Goal: Information Seeking & Learning: Find specific fact

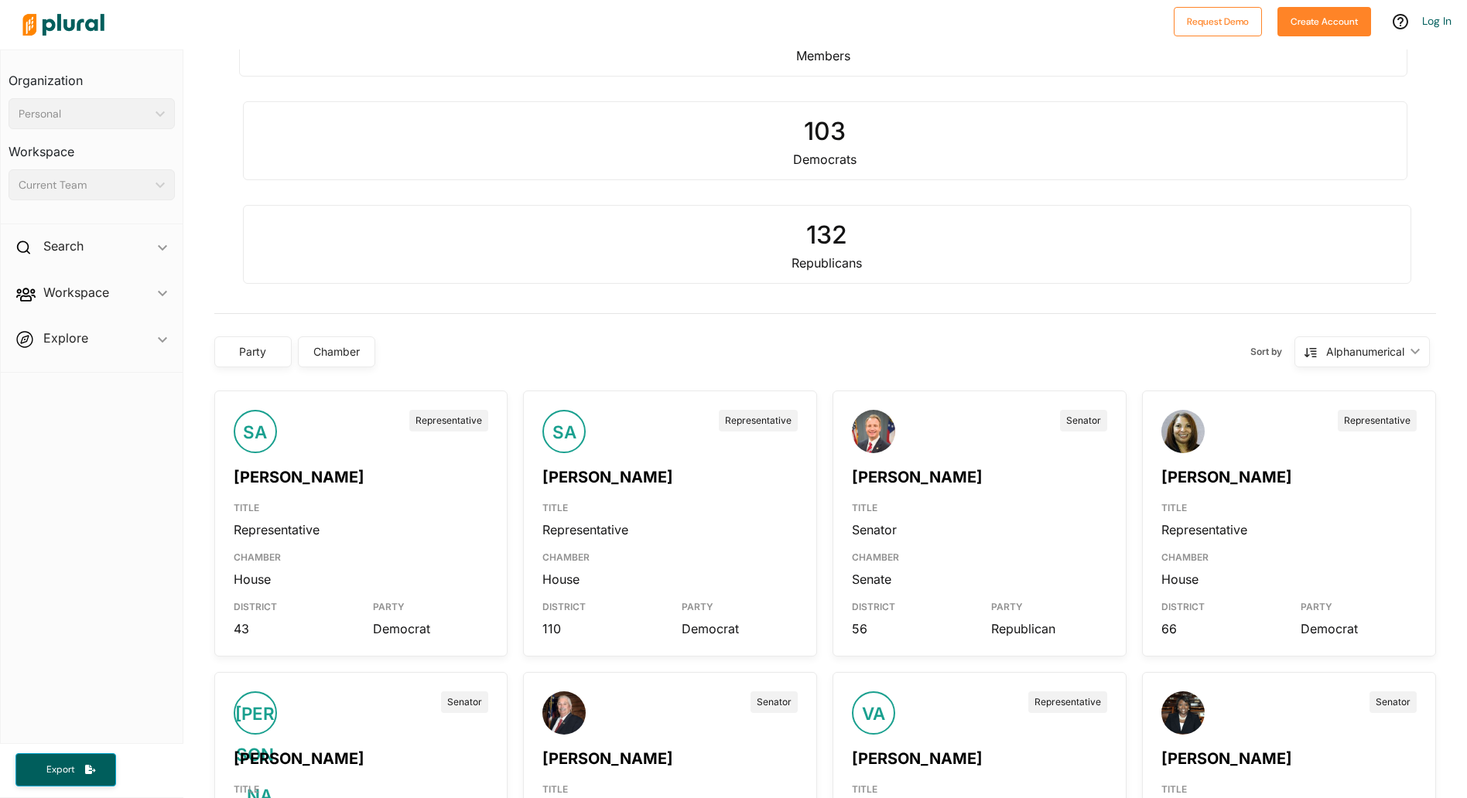
scroll to position [322, 0]
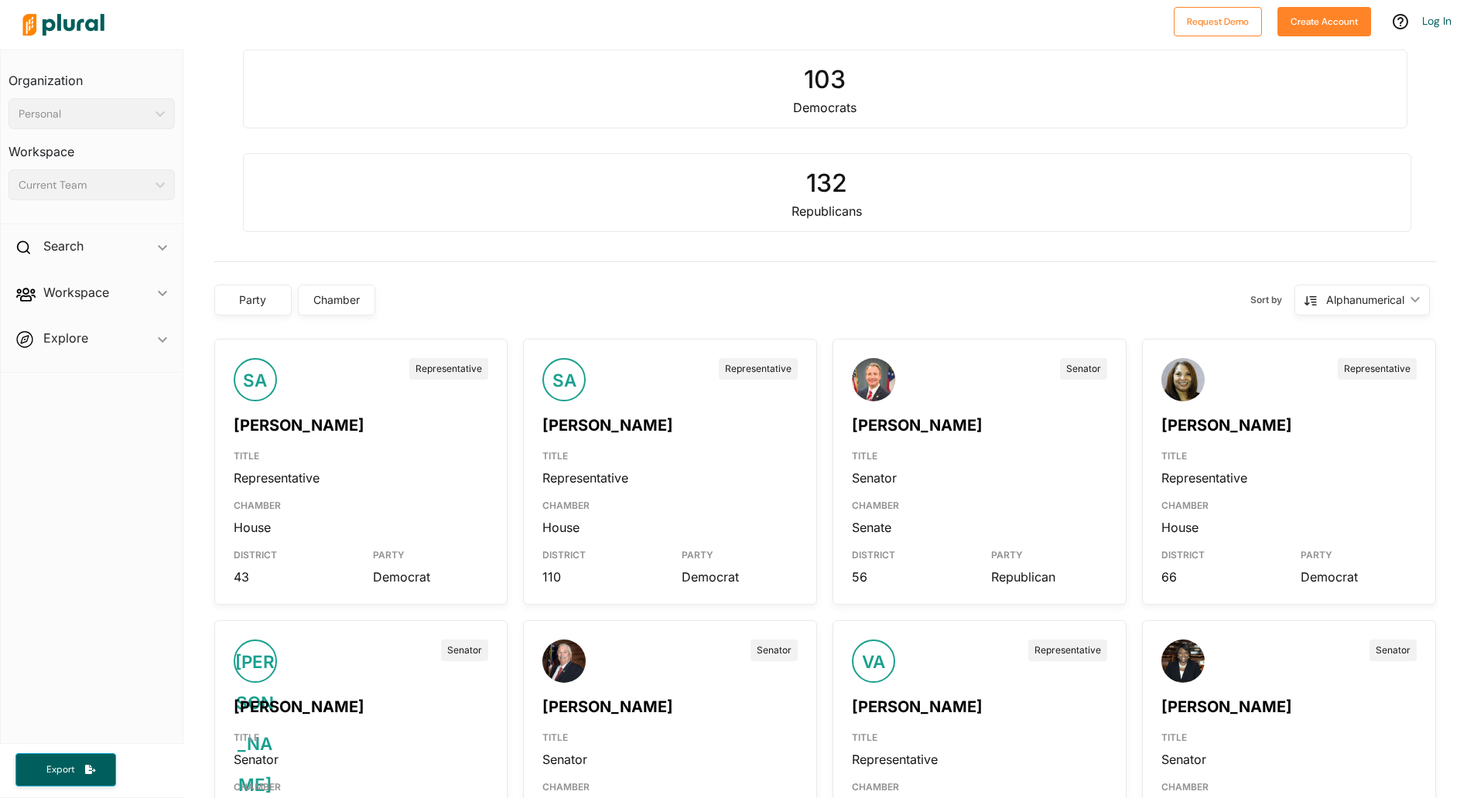
click at [887, 426] on link "[PERSON_NAME]" at bounding box center [917, 425] width 131 height 19
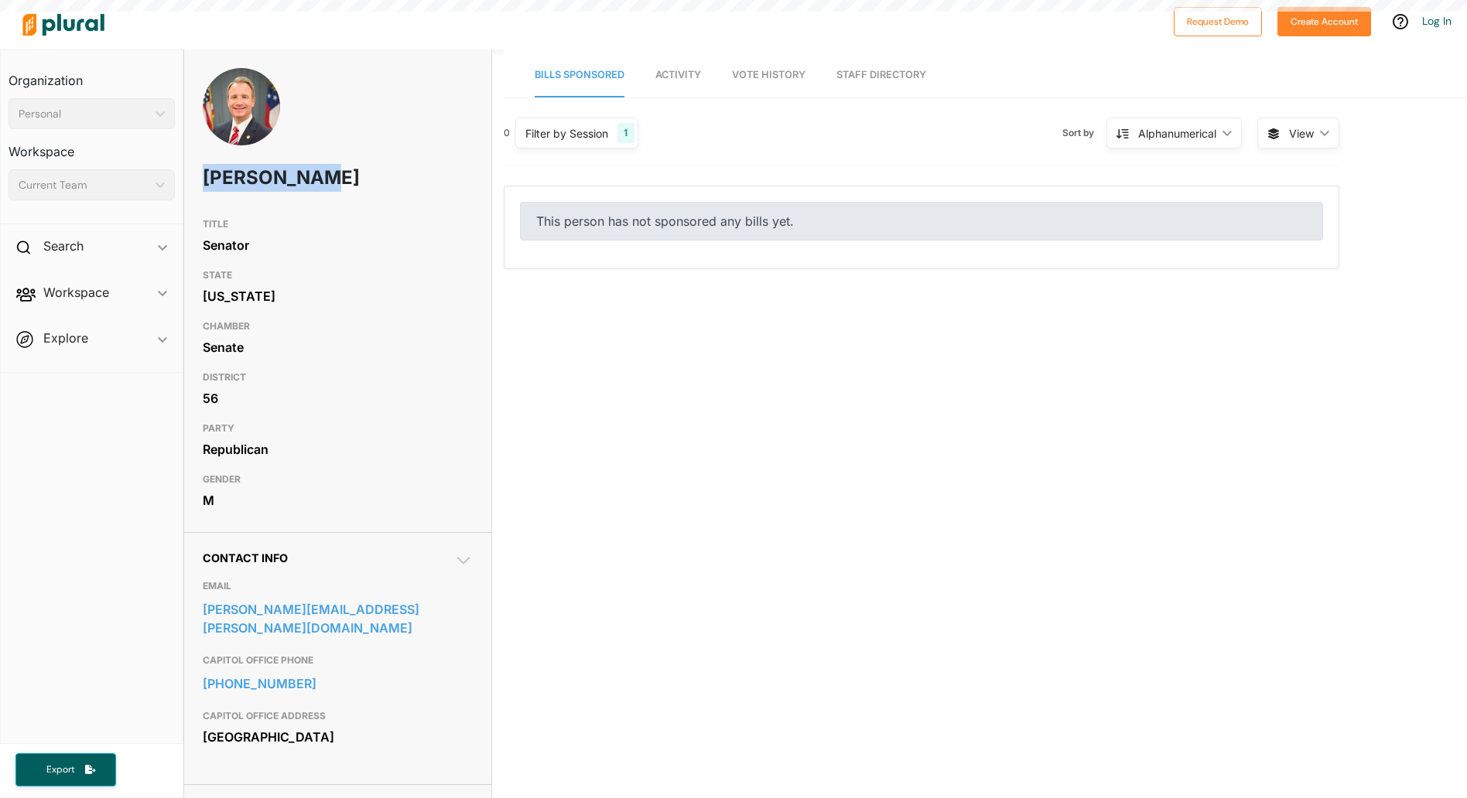
drag, startPoint x: 337, startPoint y: 185, endPoint x: 183, endPoint y: 183, distance: 154.7
click at [183, 183] on div "[PERSON_NAME] TITLE Senator STATE [US_STATE] CHAMBER Senate DISTRICT 56 PARTY R…" at bounding box center [337, 732] width 309 height 1364
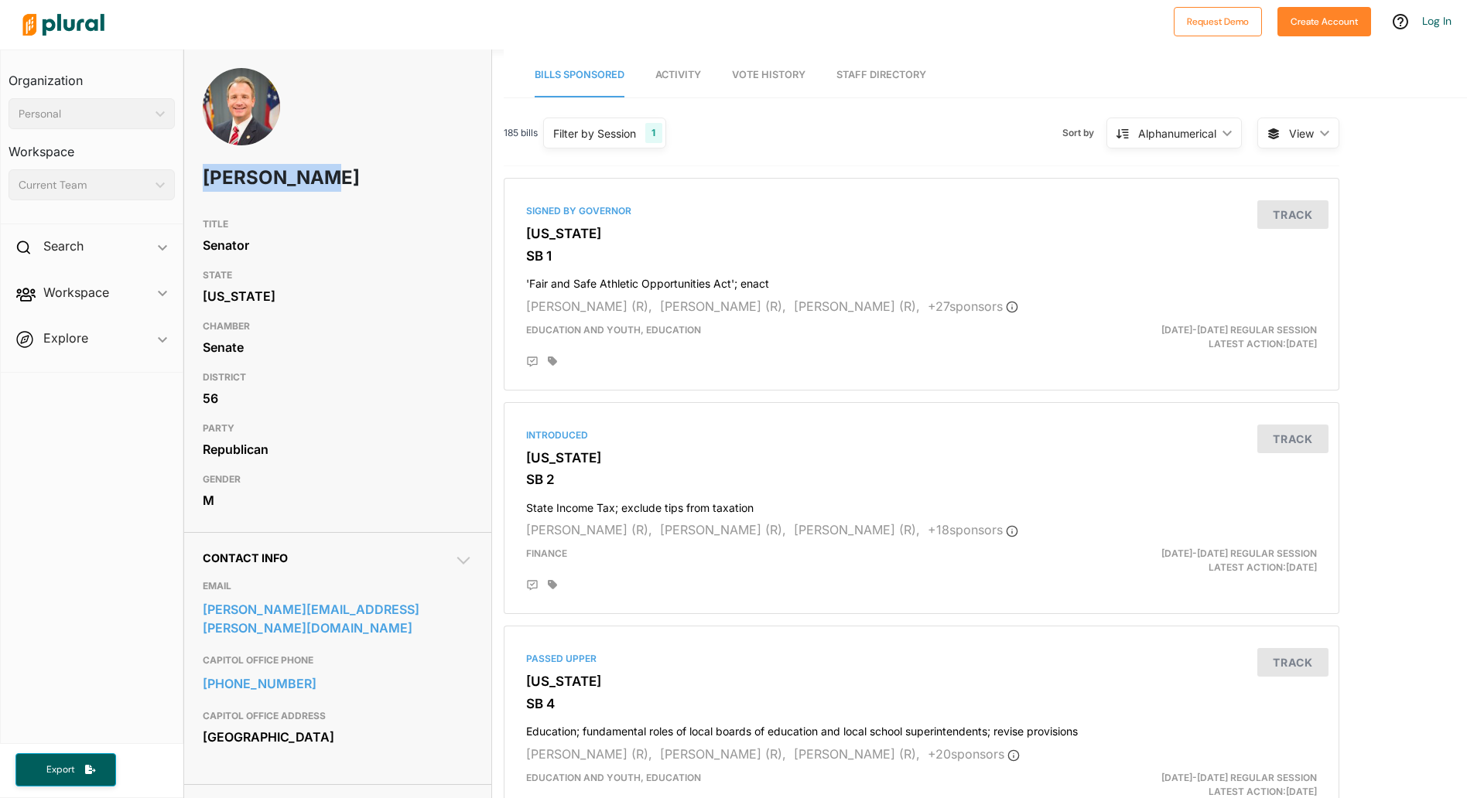
copy h1 "[PERSON_NAME]"
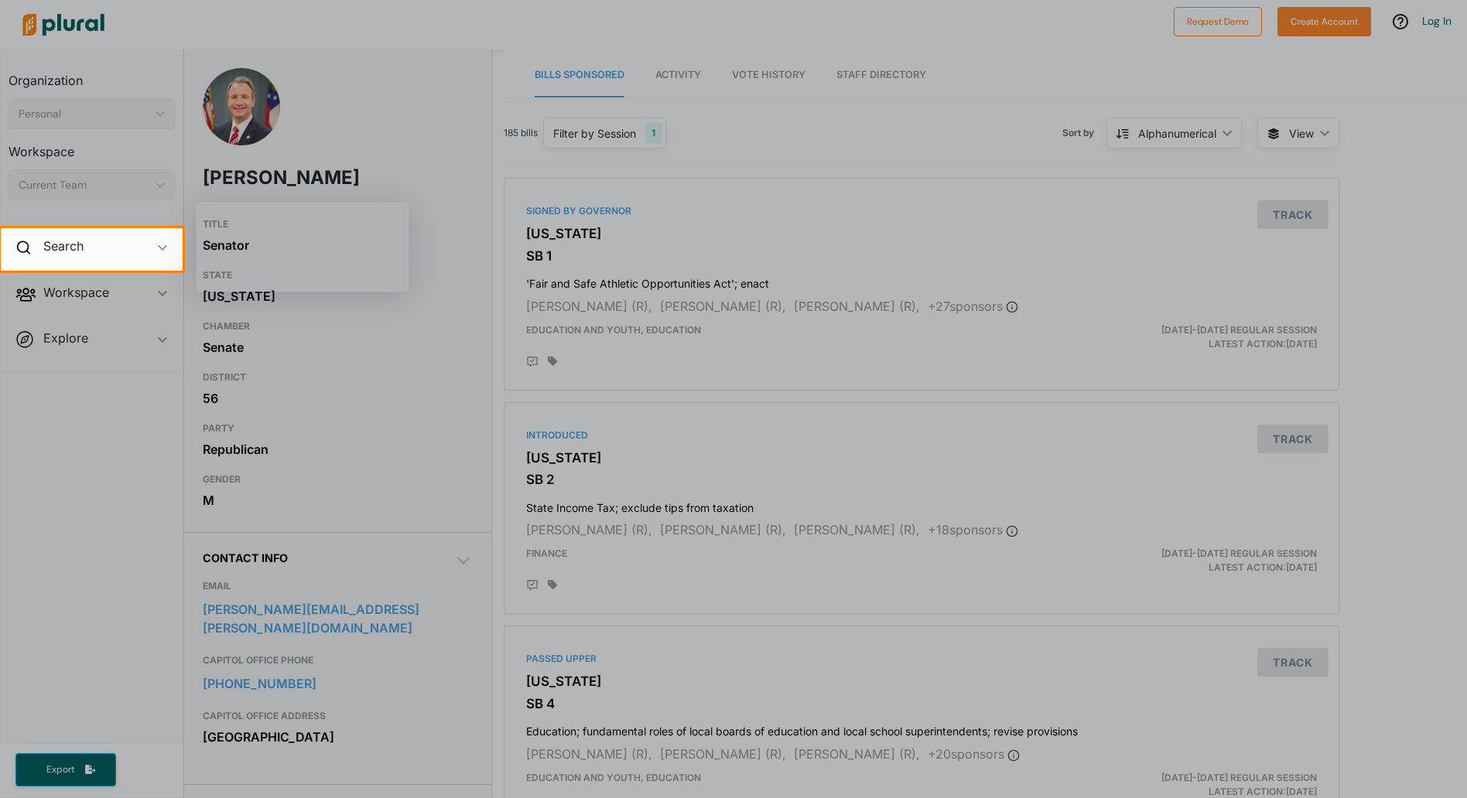
click at [431, 459] on div at bounding box center [733, 535] width 1467 height 528
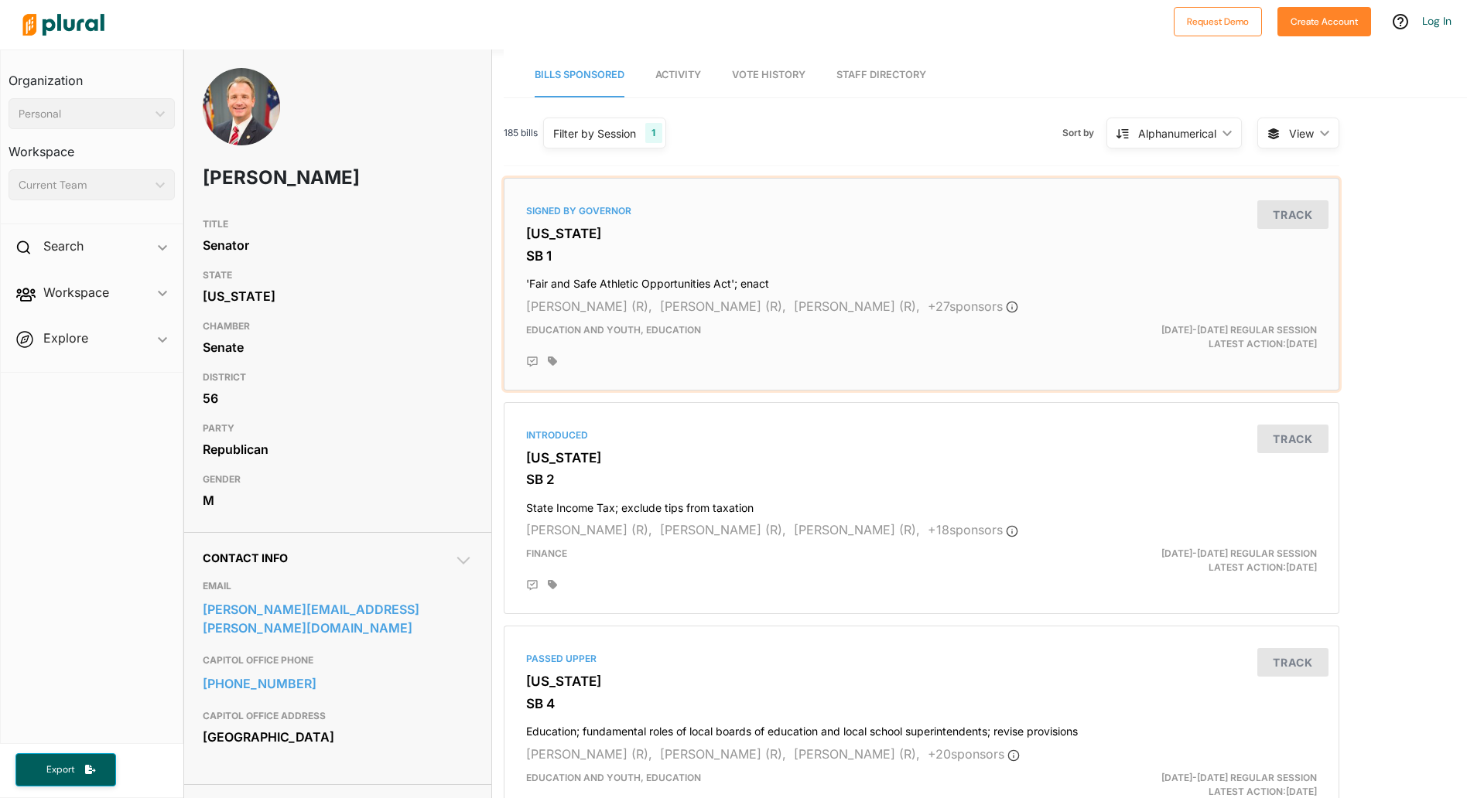
click at [819, 333] on div "Education and Youth, Education" at bounding box center [786, 337] width 542 height 28
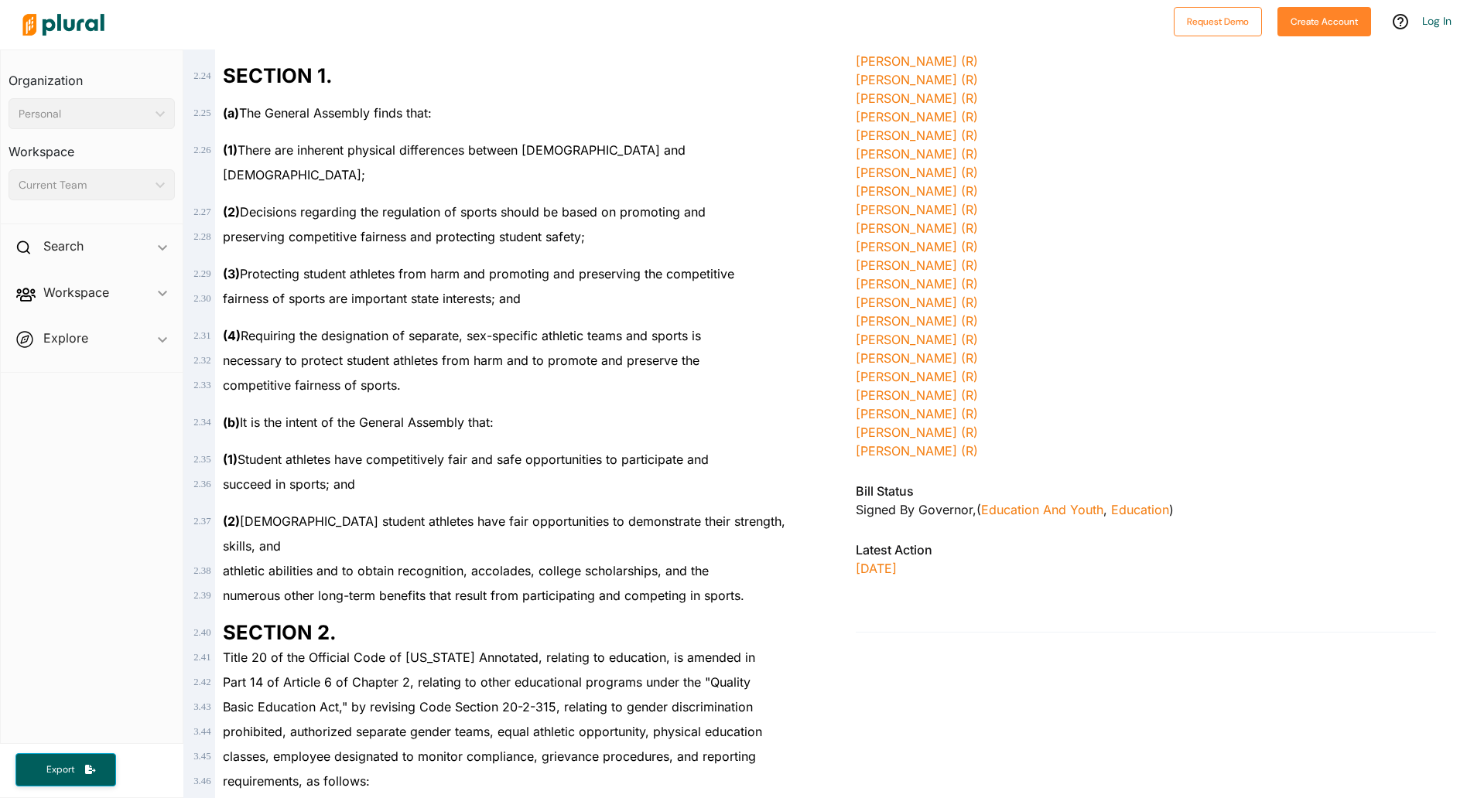
scroll to position [626, 0]
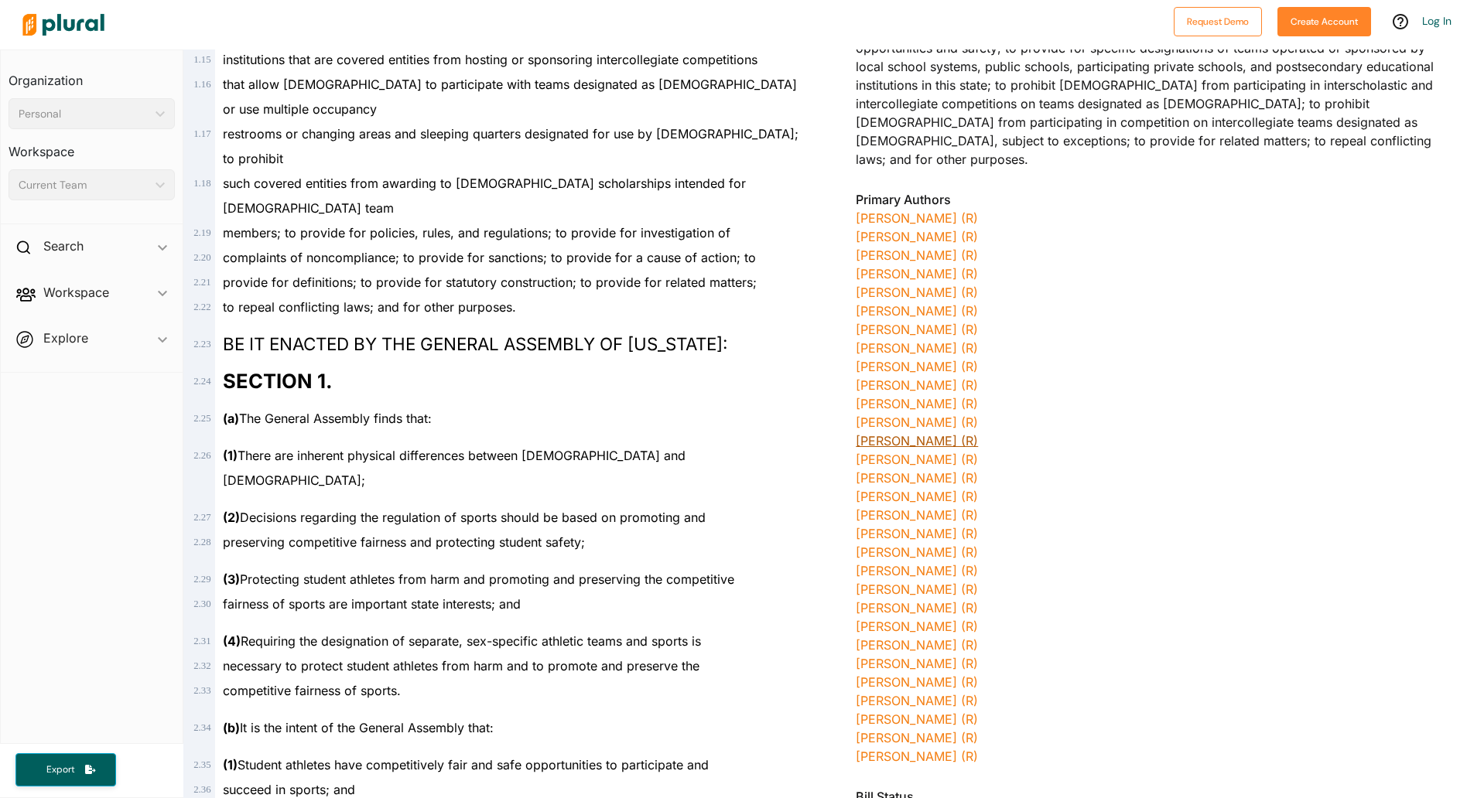
click at [856, 433] on link "[PERSON_NAME] (R)" at bounding box center [917, 440] width 122 height 15
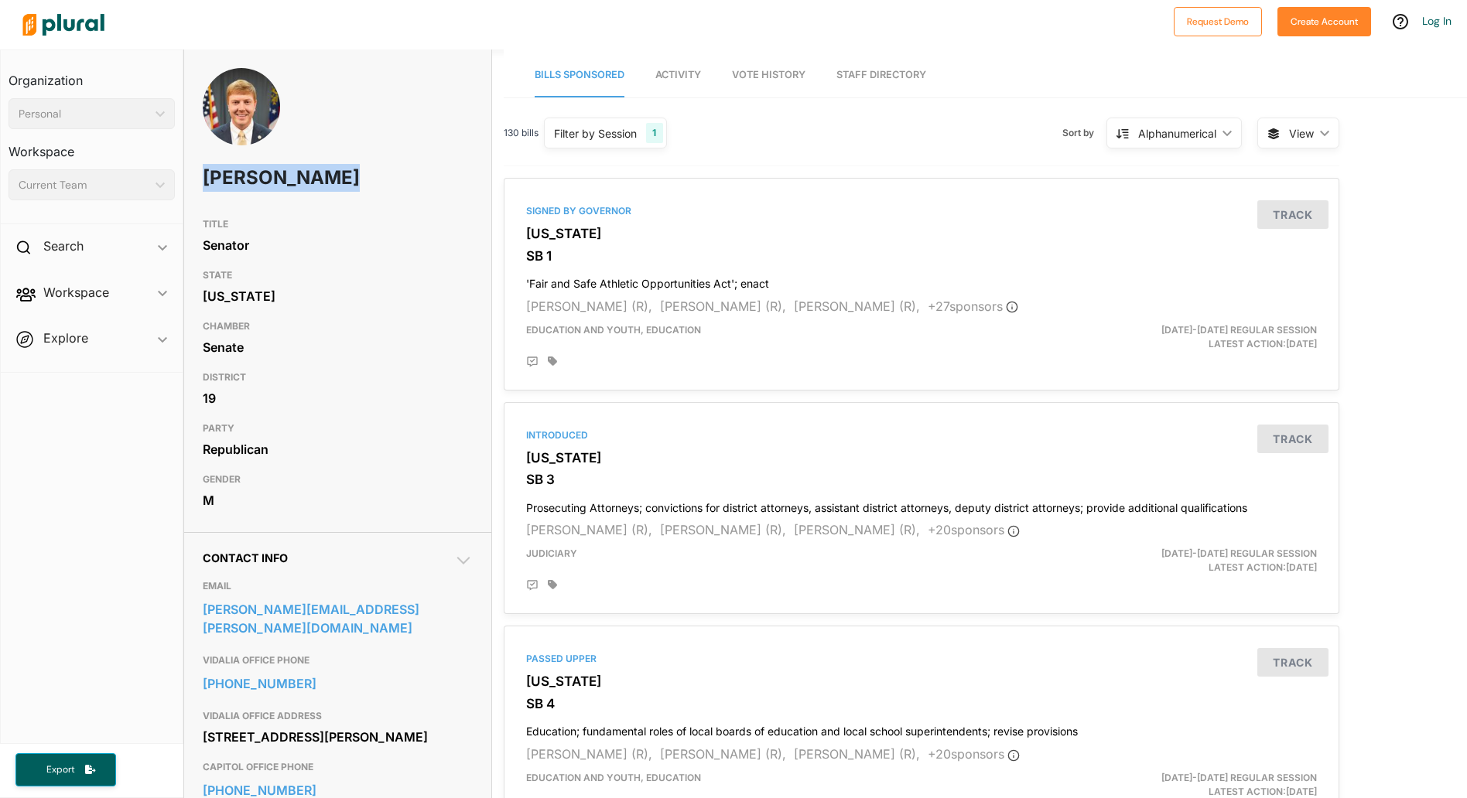
drag, startPoint x: 331, startPoint y: 177, endPoint x: 195, endPoint y: 181, distance: 136.2
click at [195, 181] on div "[PERSON_NAME]" at bounding box center [338, 139] width 308 height 142
copy h1 "[PERSON_NAME]"
click at [773, 78] on span "Vote History" at bounding box center [769, 75] width 74 height 12
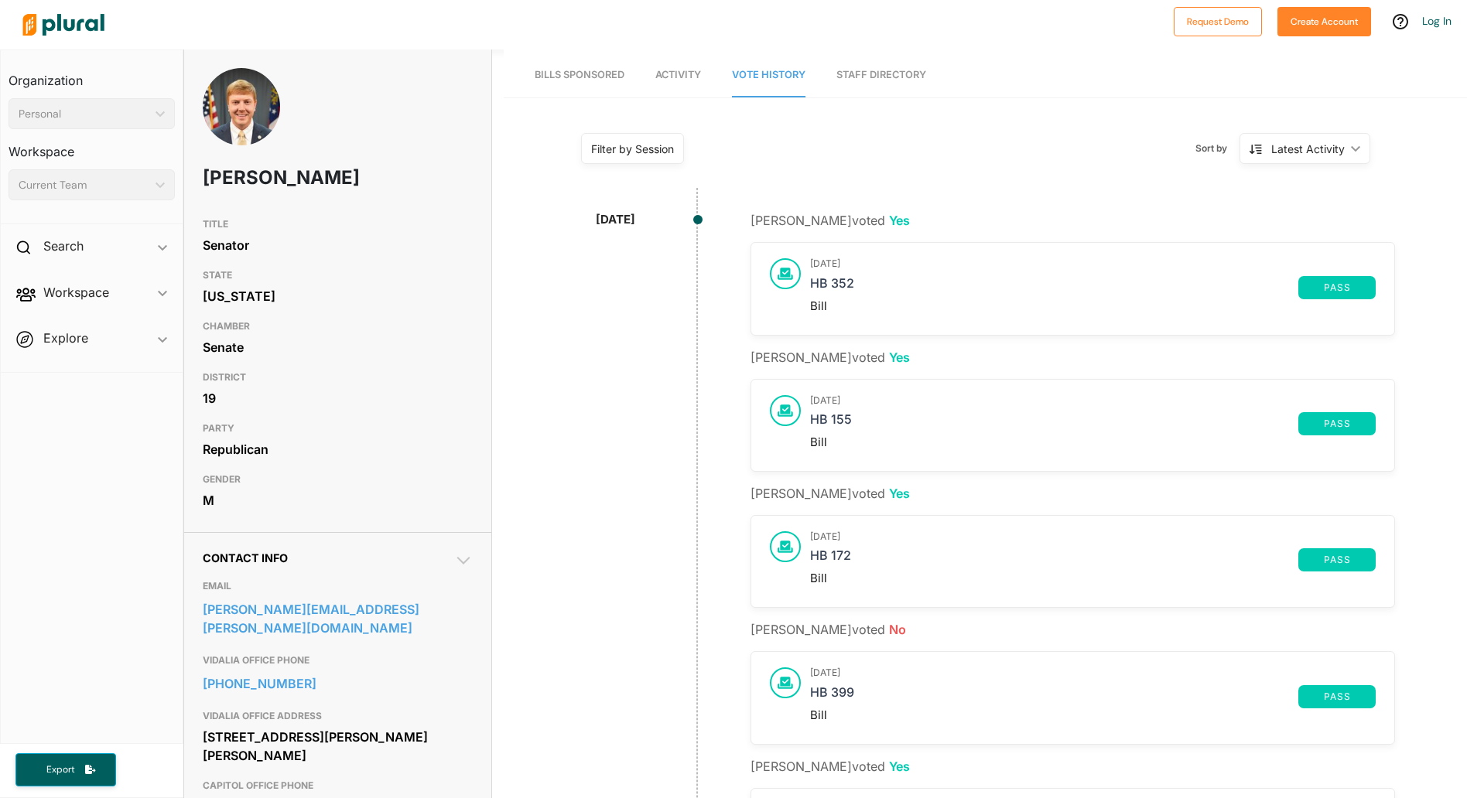
click at [1353, 151] on div "Latest Activity ic_keyboard_arrow_down" at bounding box center [1304, 148] width 131 height 31
click at [640, 156] on div "Filter by Session" at bounding box center [632, 149] width 83 height 16
click at [890, 135] on div "Filter by Session Filter by Session close Current Sessions Georgia 2025-2026 Re…" at bounding box center [738, 148] width 338 height 31
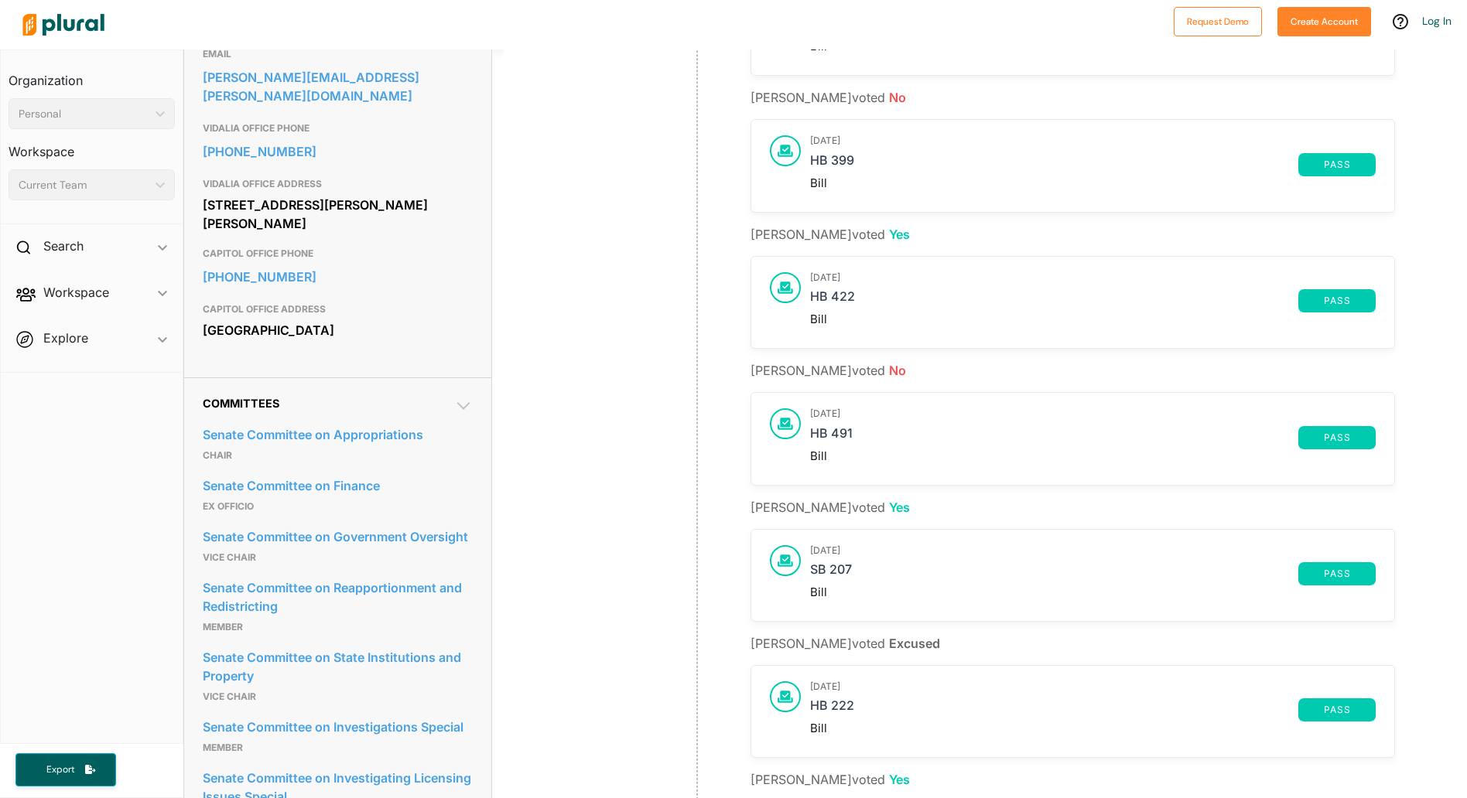
scroll to position [1003, 0]
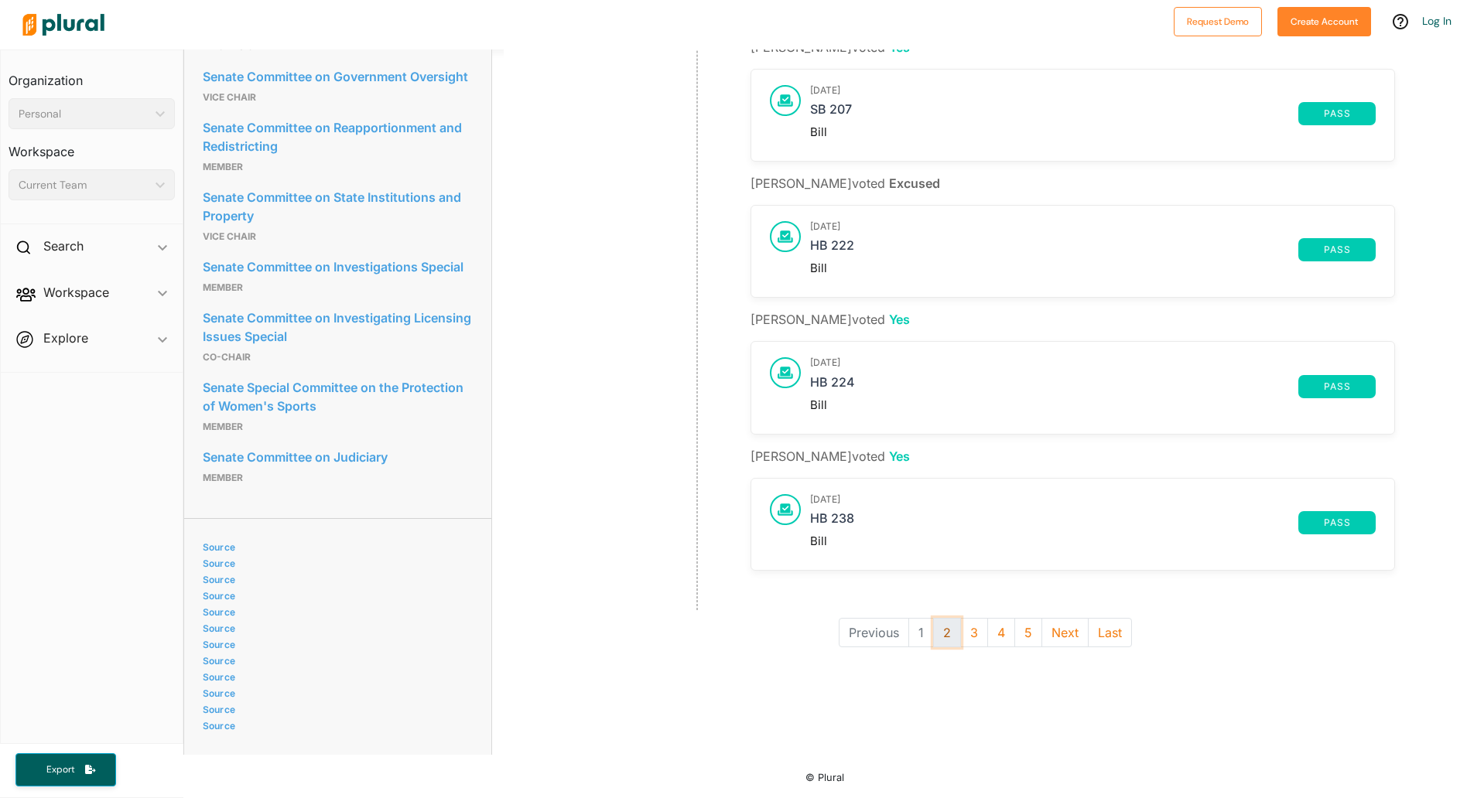
click at [943, 624] on button "2" at bounding box center [947, 632] width 28 height 29
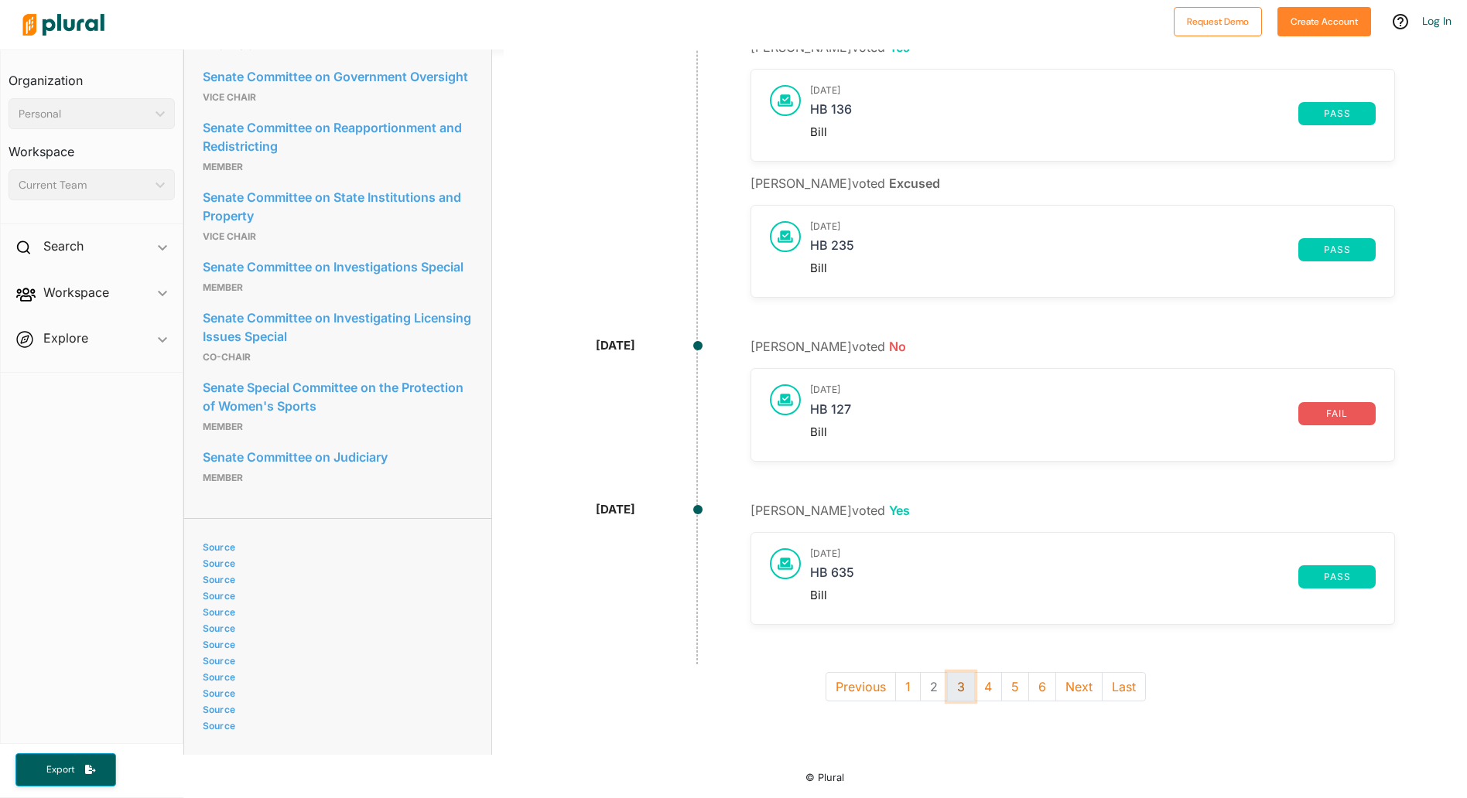
click at [952, 681] on button "3" at bounding box center [961, 686] width 28 height 29
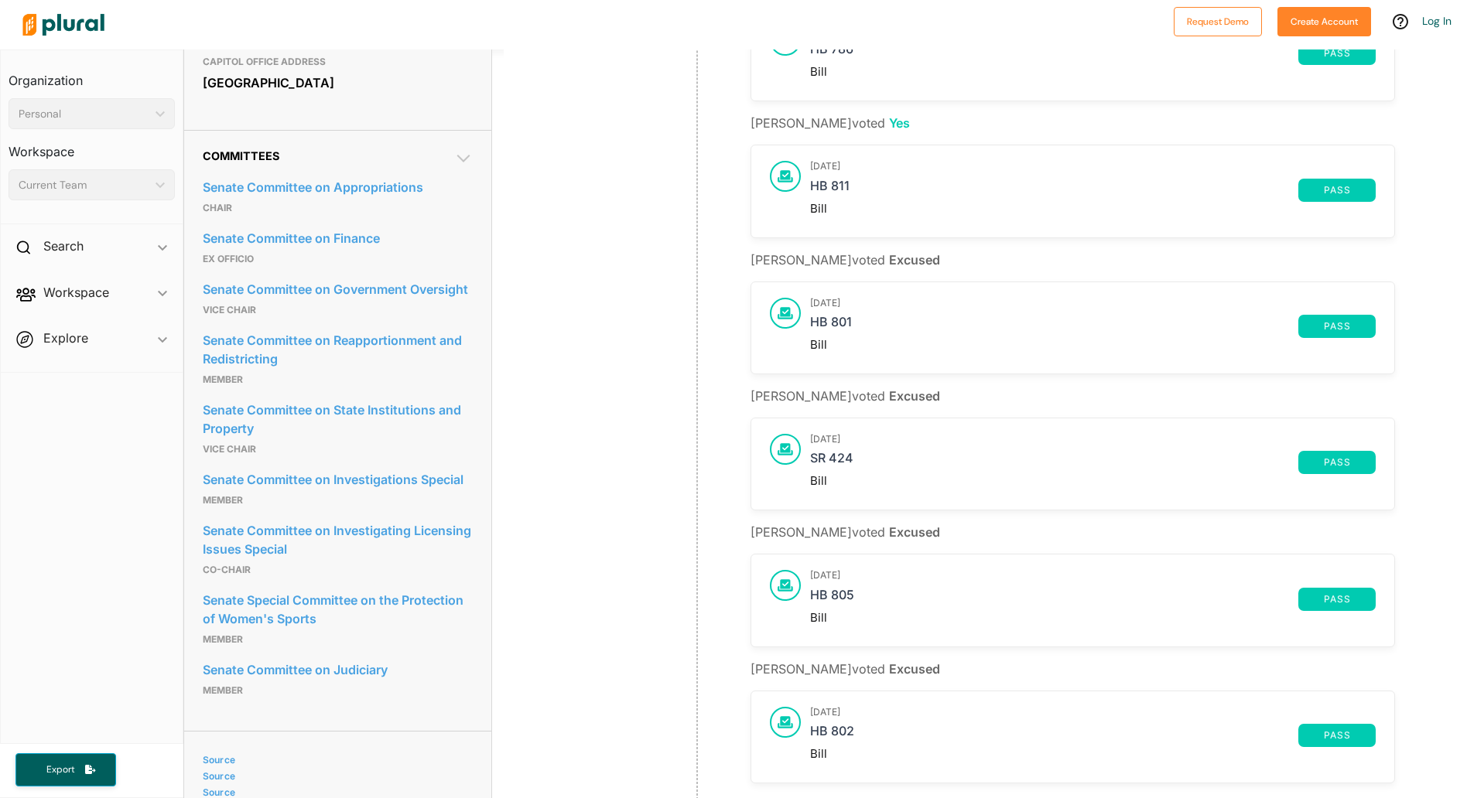
scroll to position [1003, 0]
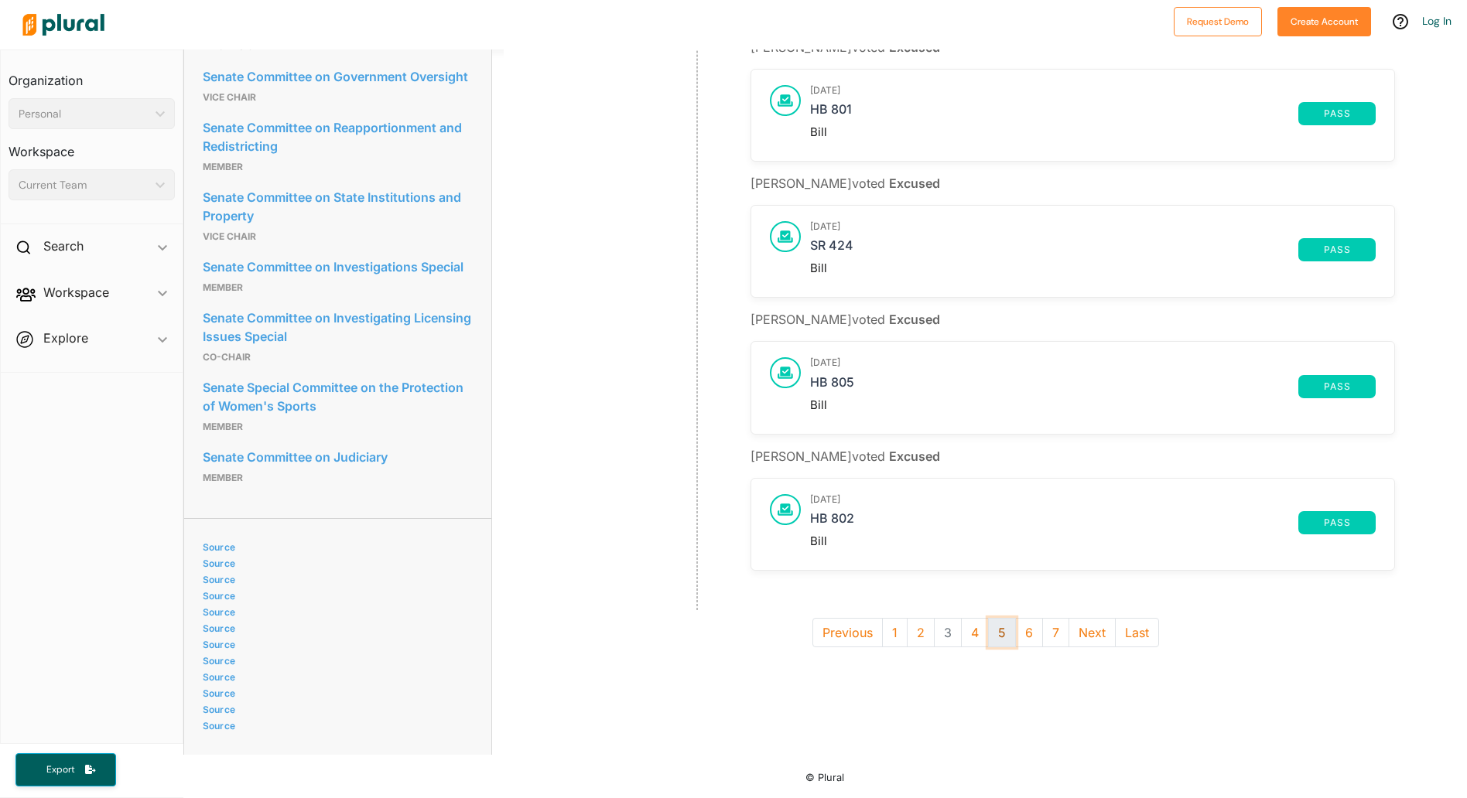
click at [990, 627] on button "5" at bounding box center [1002, 632] width 28 height 29
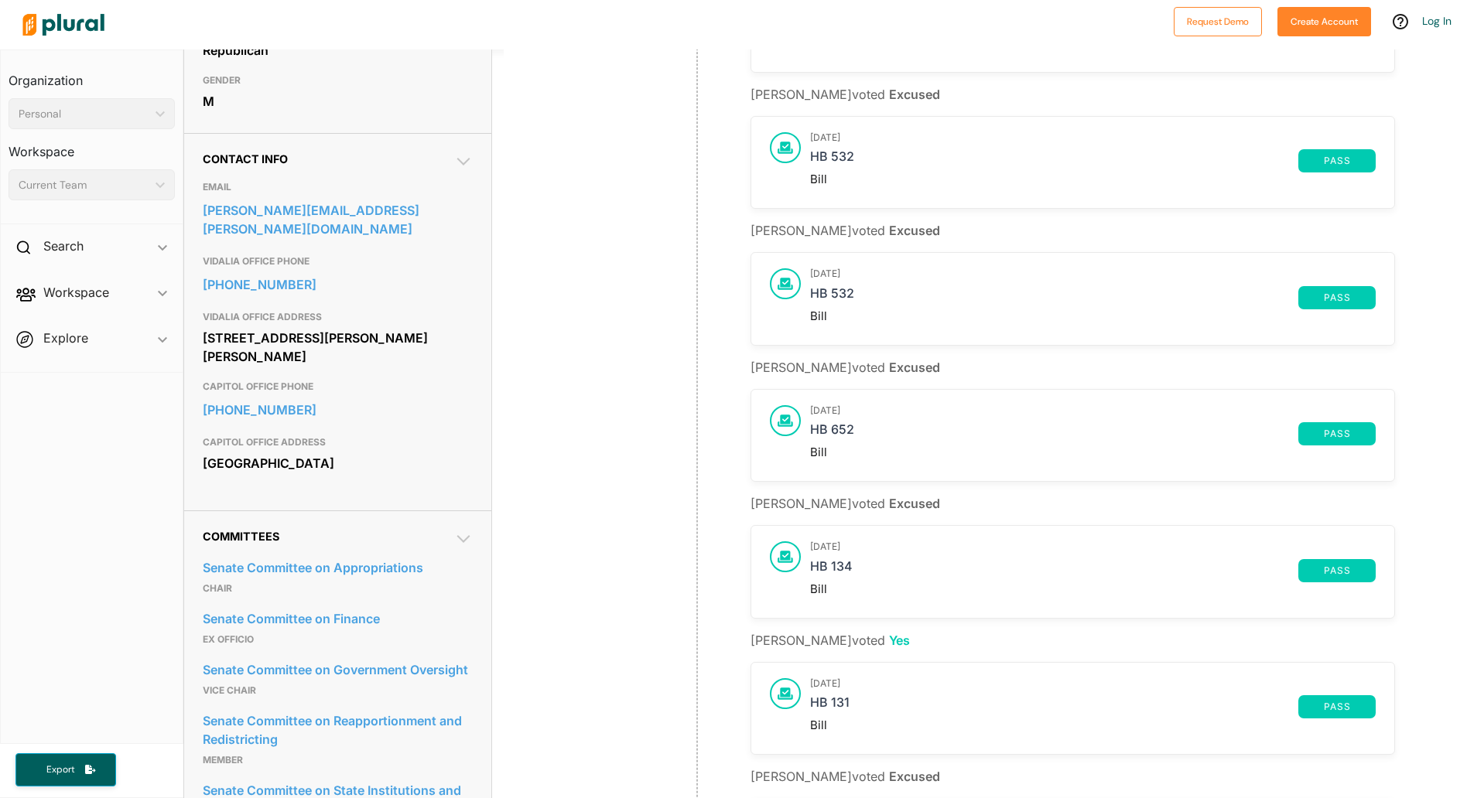
scroll to position [1003, 0]
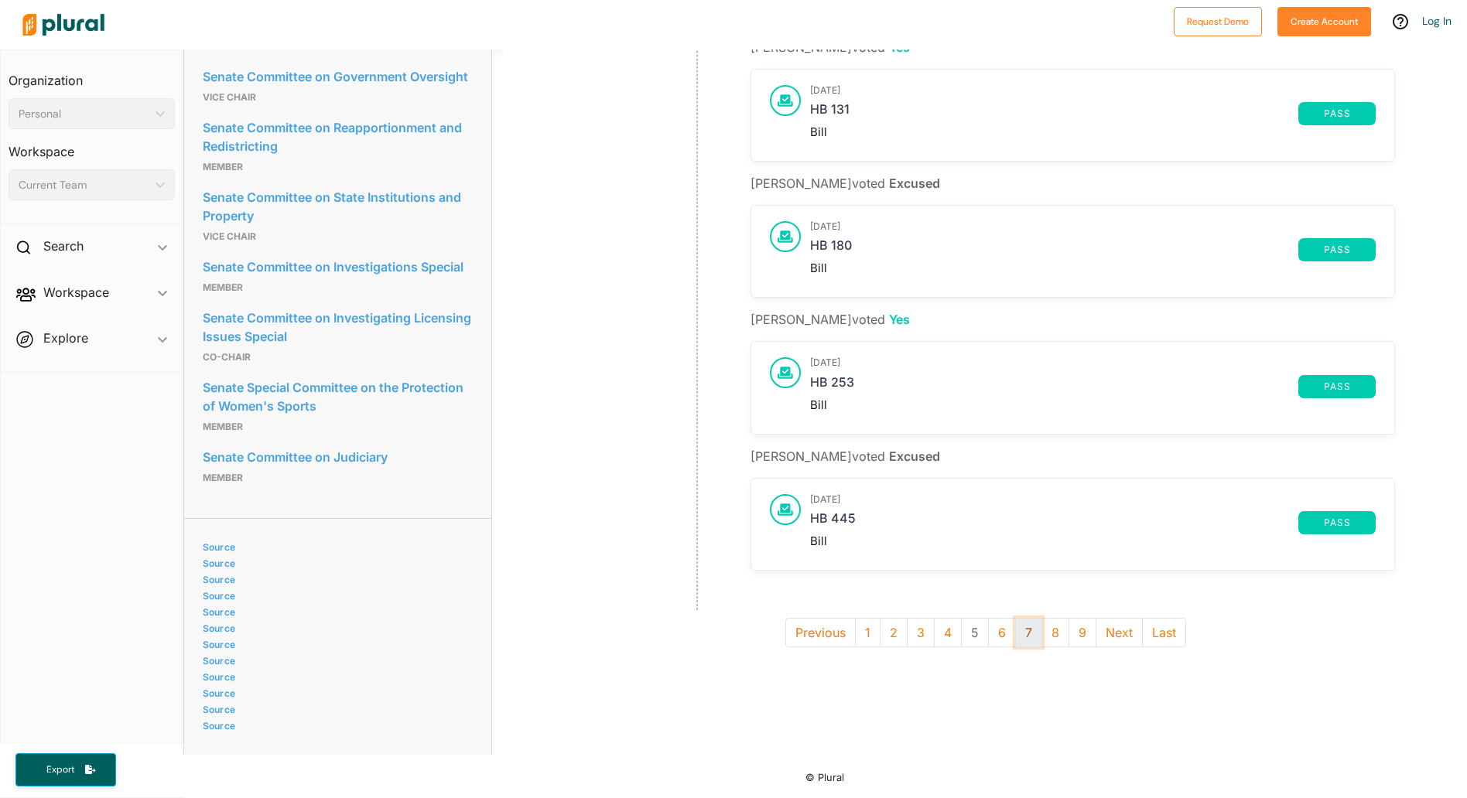
click at [1017, 621] on button "7" at bounding box center [1028, 632] width 27 height 29
click at [1102, 631] on button "11" at bounding box center [1107, 632] width 31 height 29
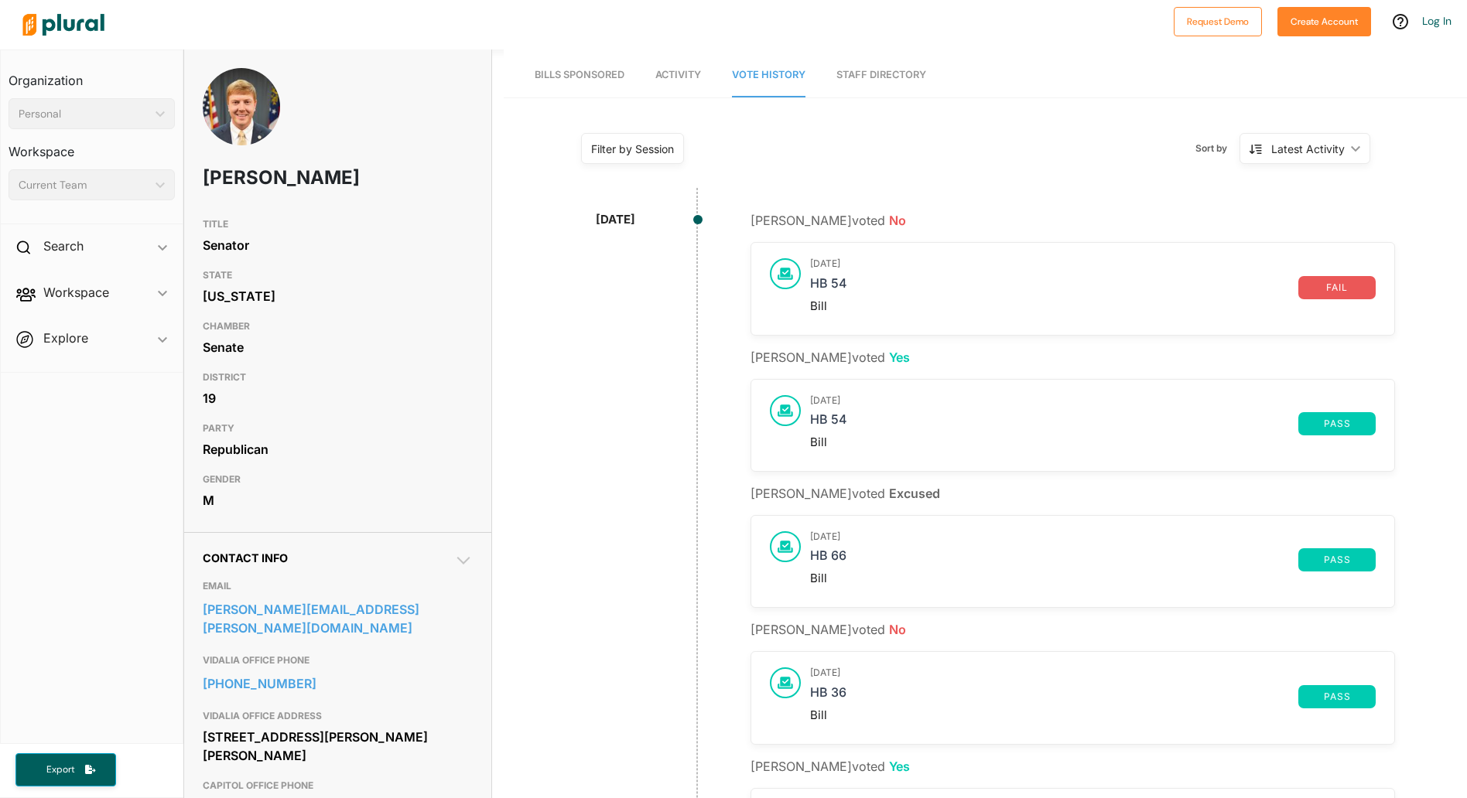
click at [54, 21] on img at bounding box center [63, 25] width 108 height 54
drag, startPoint x: 318, startPoint y: 184, endPoint x: 190, endPoint y: 188, distance: 127.7
click at [190, 188] on div "[PERSON_NAME]" at bounding box center [338, 139] width 308 height 142
copy h1 "[PERSON_NAME]"
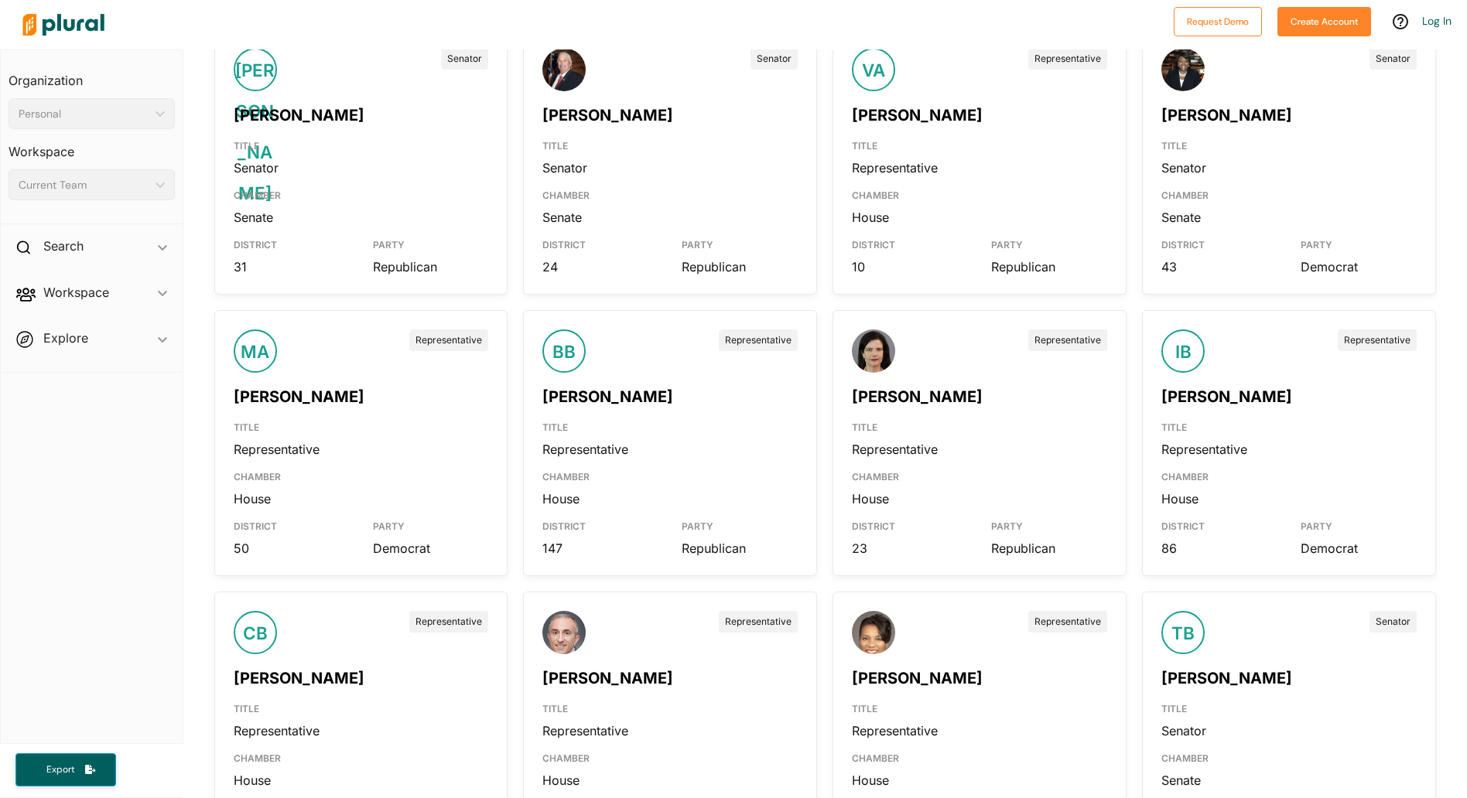
scroll to position [1289, 0]
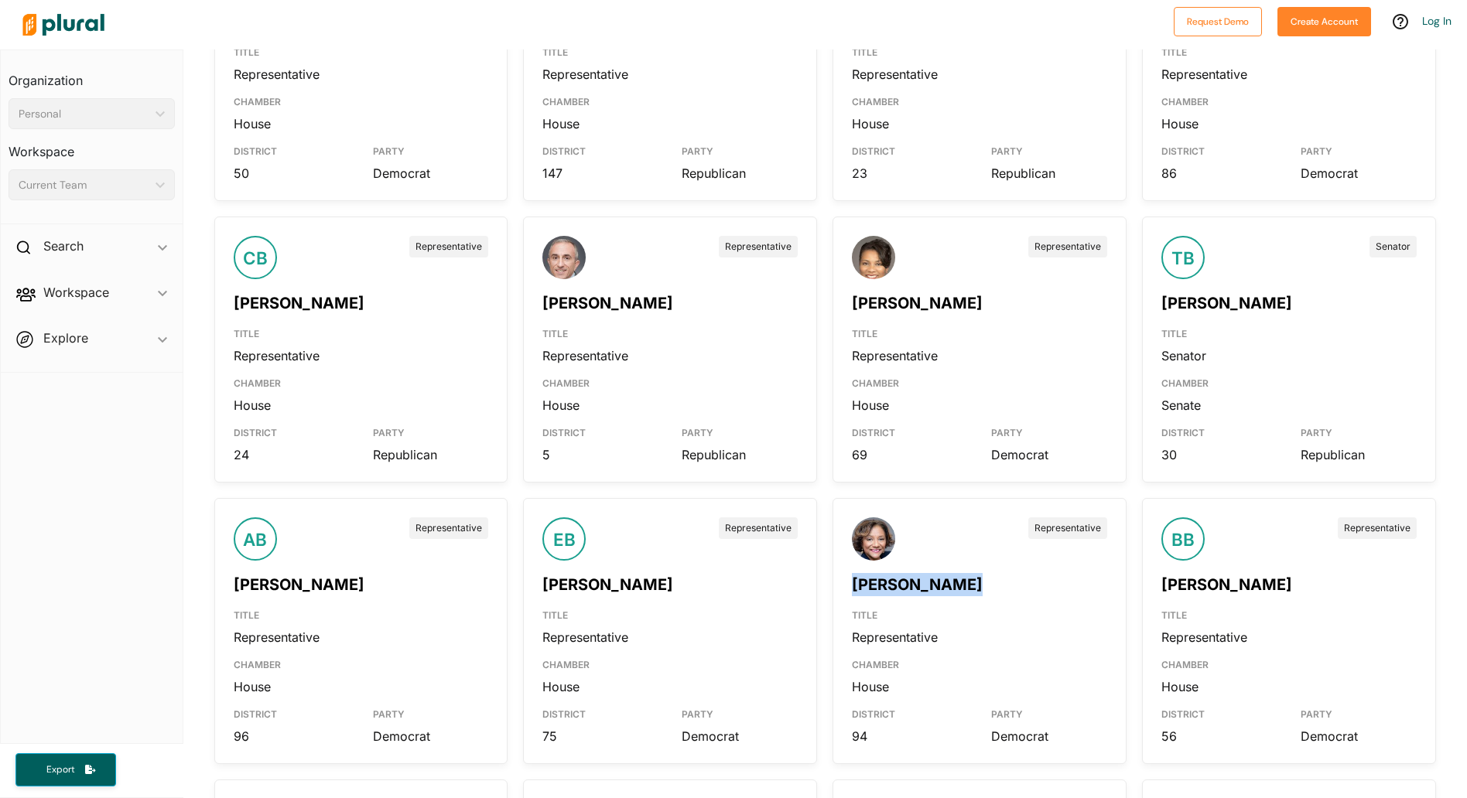
drag, startPoint x: 965, startPoint y: 586, endPoint x: 837, endPoint y: 588, distance: 127.7
click at [840, 588] on div "[PERSON_NAME]" at bounding box center [979, 579] width 279 height 36
copy link "[PERSON_NAME]"
